Goal: Information Seeking & Learning: Learn about a topic

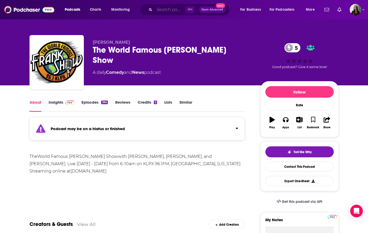
click at [167, 10] on input "Search podcasts, credits, & more..." at bounding box center [169, 9] width 31 height 8
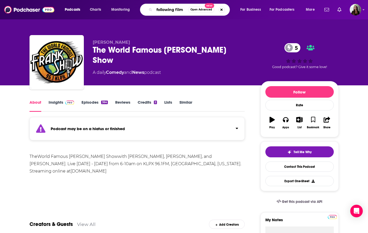
type input "following films"
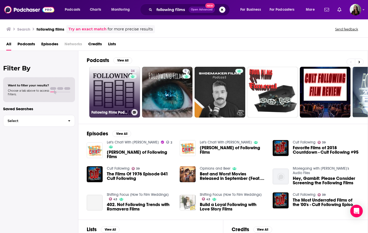
click at [112, 91] on link "24 Following Films Podcast" at bounding box center [114, 92] width 51 height 51
